Goal: Register for event/course

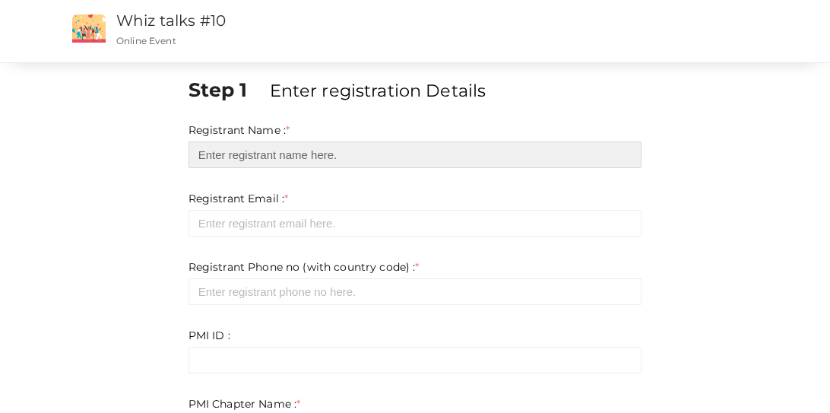
click at [395, 152] on input "text" at bounding box center [415, 154] width 454 height 27
type input "[PERSON_NAME]"
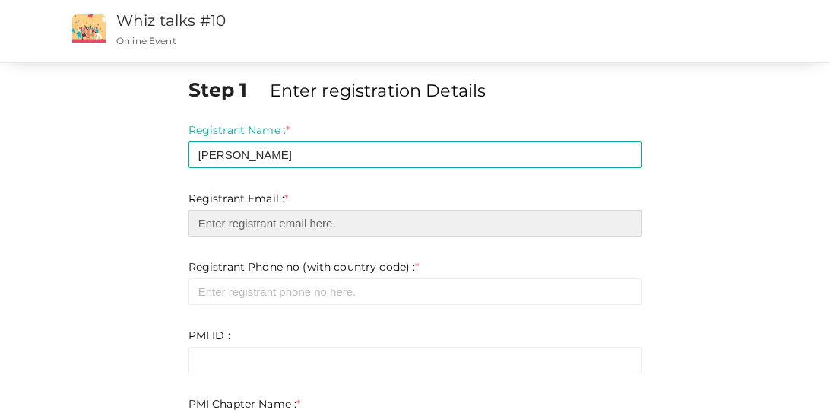
click at [328, 228] on input "email" at bounding box center [415, 223] width 454 height 27
type input "[EMAIL_ADDRESS][PERSON_NAME][DOMAIN_NAME]"
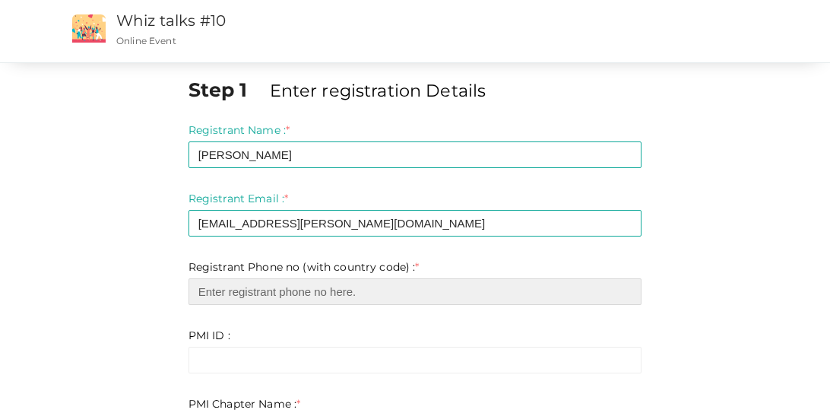
click at [315, 296] on input "number" at bounding box center [415, 291] width 454 height 27
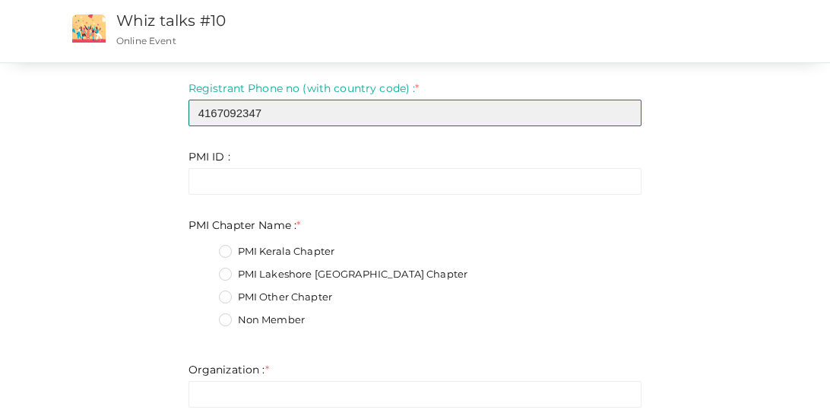
scroll to position [181, 0]
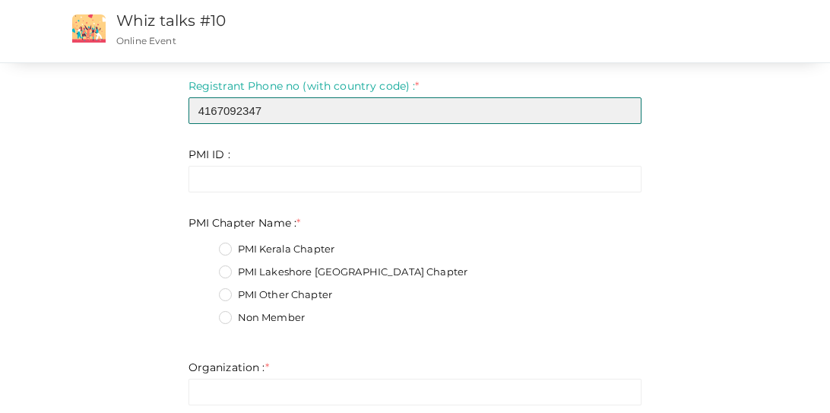
type input "4167092347"
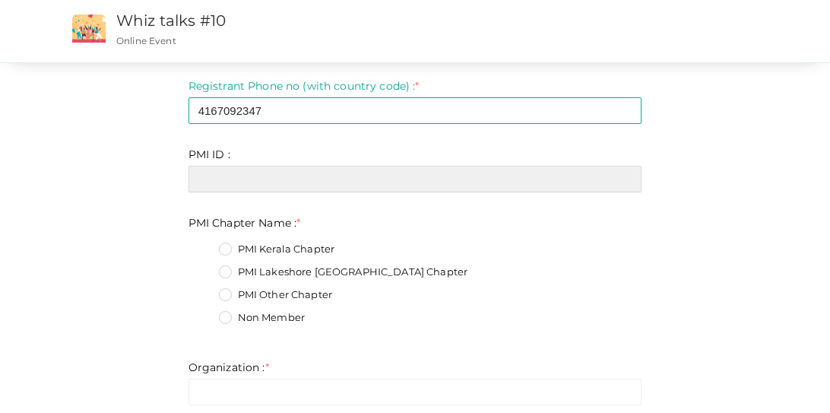
click at [290, 174] on input "text" at bounding box center [415, 179] width 454 height 27
type input "[EMAIL_ADDRESS][PERSON_NAME][DOMAIN_NAME]"
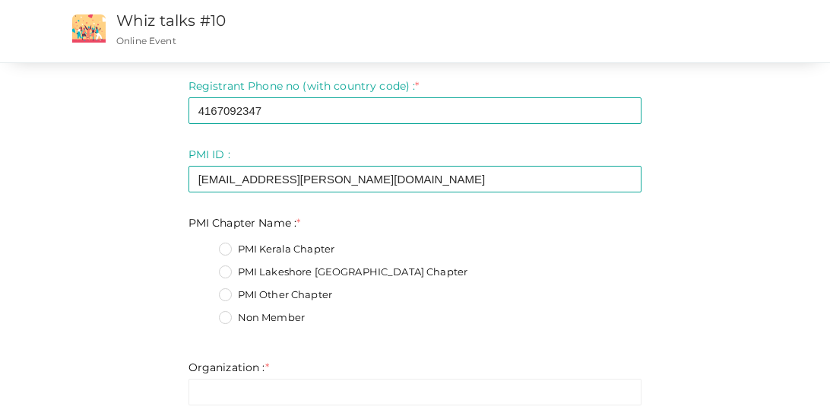
click at [228, 271] on label "PMI Lakeshore [GEOGRAPHIC_DATA] Chapter" at bounding box center [343, 271] width 249 height 15
click at [204, 268] on Name\+1 "PMI Lakeshore [GEOGRAPHIC_DATA] Chapter" at bounding box center [204, 268] width 0 height 0
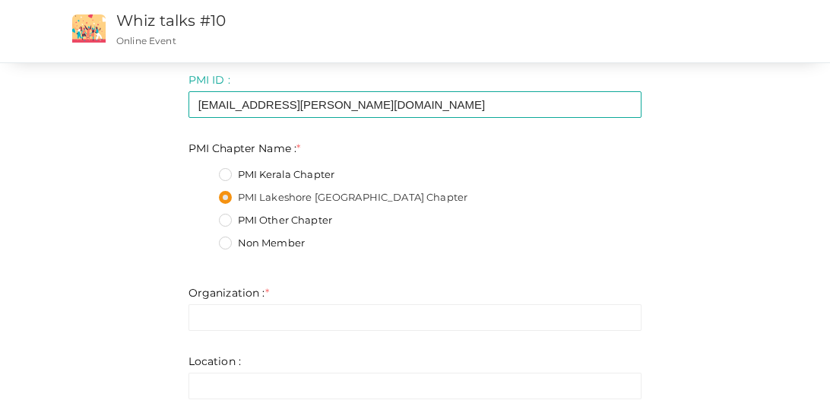
scroll to position [283, 0]
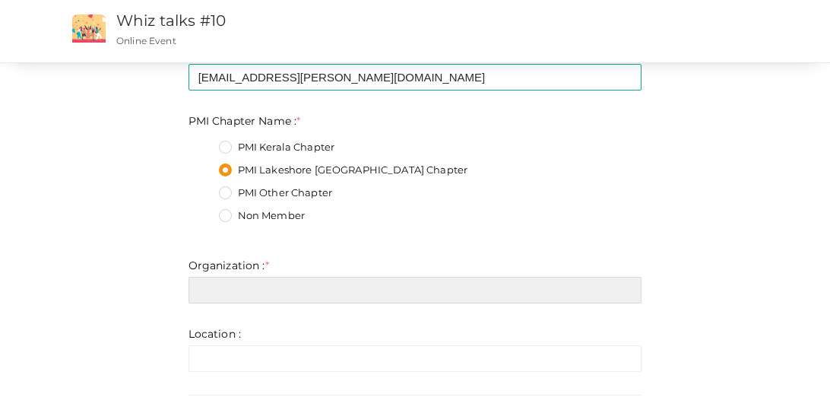
click at [201, 293] on input "text" at bounding box center [415, 290] width 454 height 27
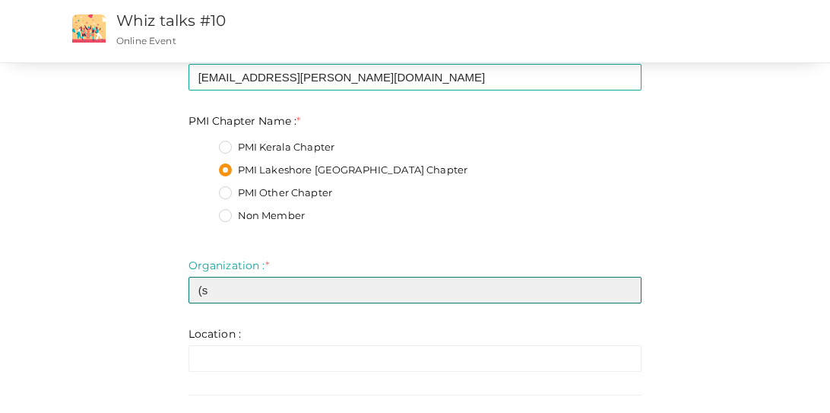
type input "("
type input "n/a"
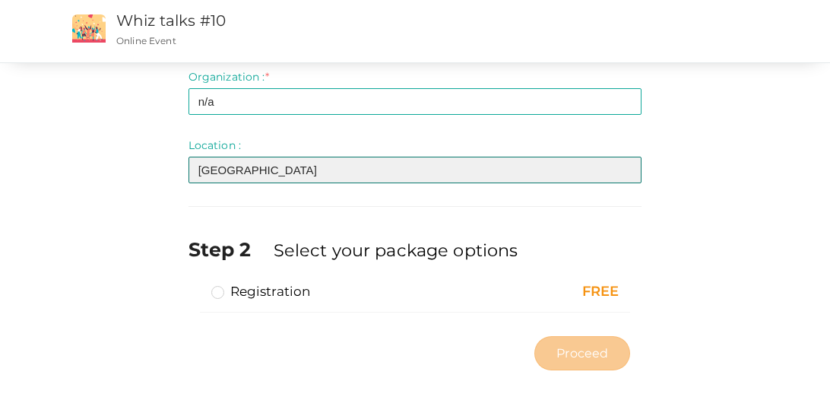
scroll to position [473, 0]
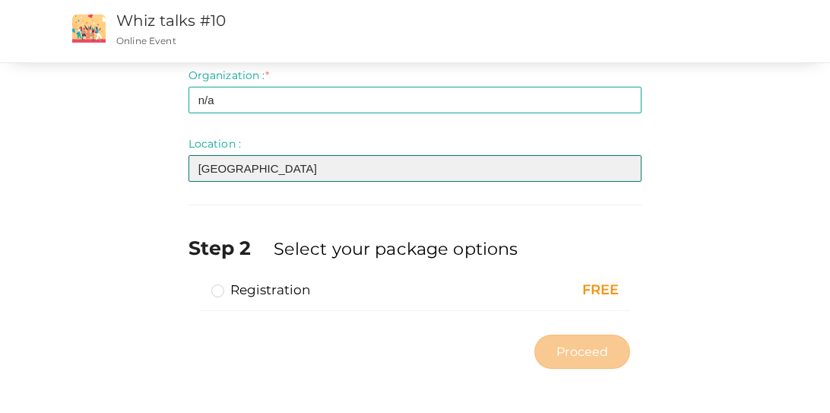
type input "[GEOGRAPHIC_DATA]"
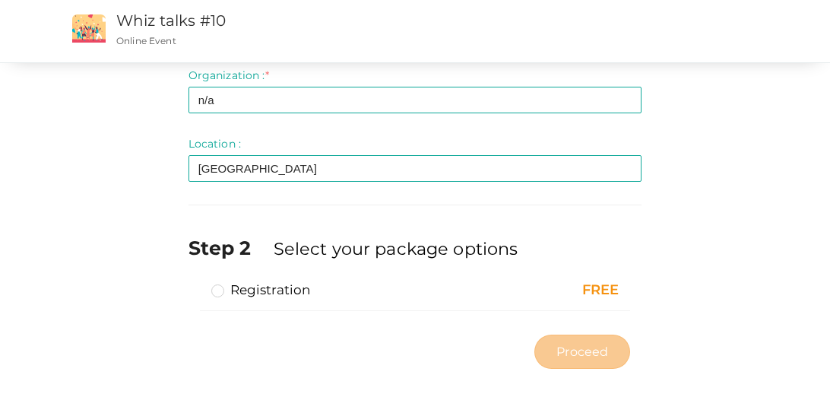
click at [220, 290] on label "Registration" at bounding box center [261, 289] width 100 height 18
click at [196, 283] on input "Registration" at bounding box center [196, 283] width 0 height 0
click at [582, 348] on span "Proceed" at bounding box center [582, 351] width 52 height 17
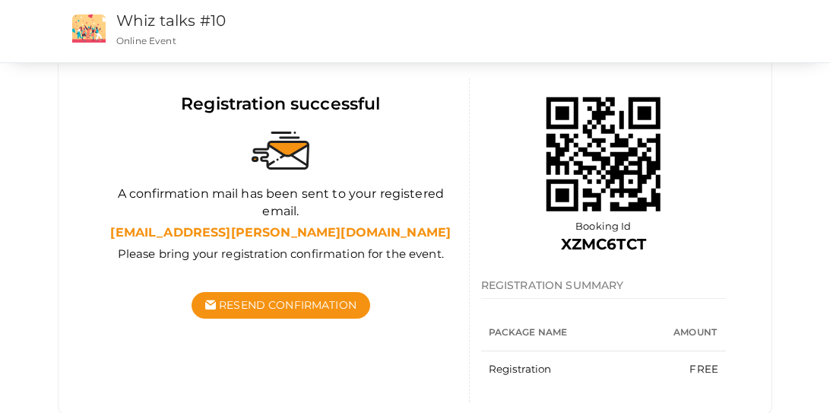
scroll to position [171, 0]
